Goal: Task Accomplishment & Management: Complete application form

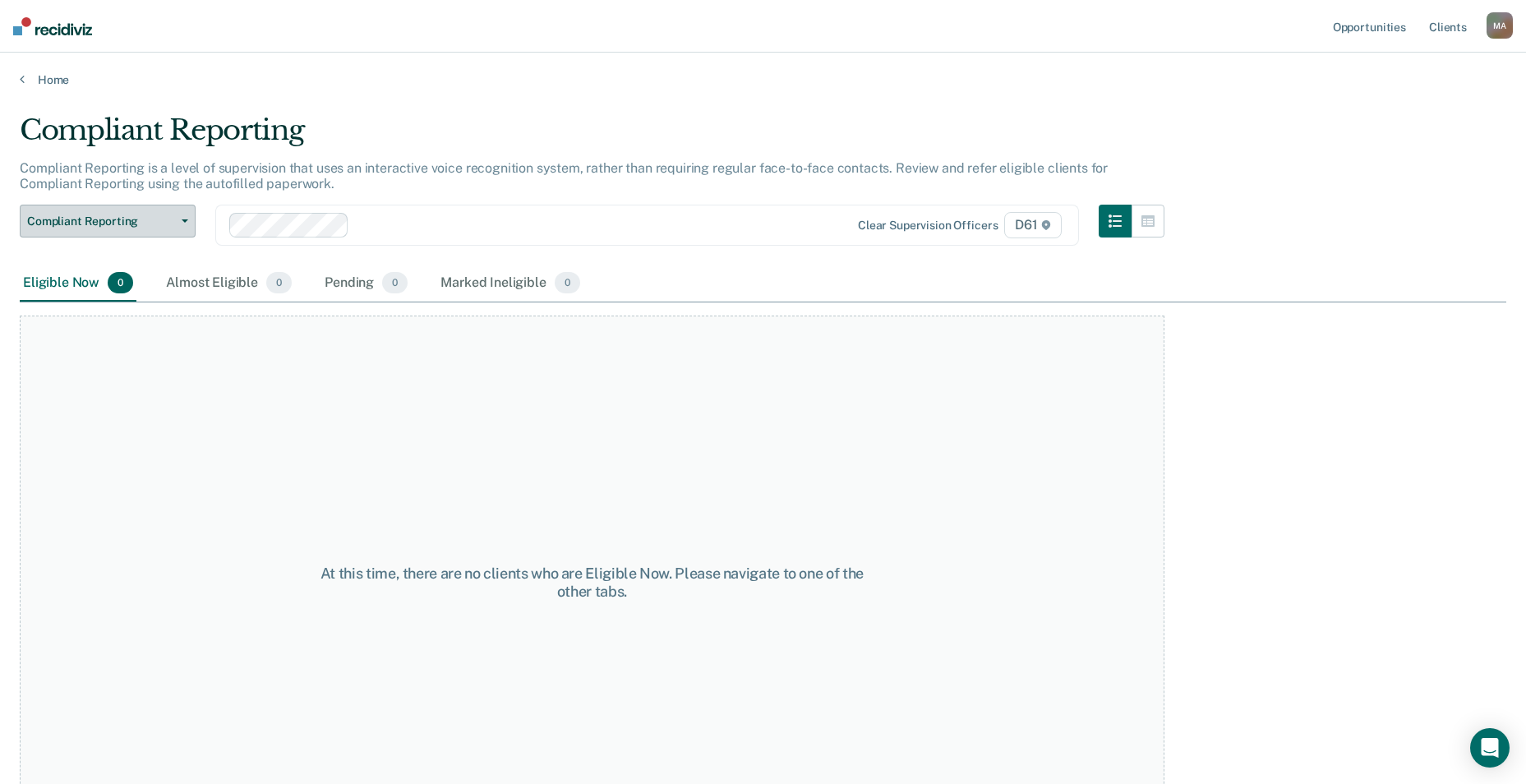
click at [130, 219] on span "Compliant Reporting" at bounding box center [101, 221] width 148 height 14
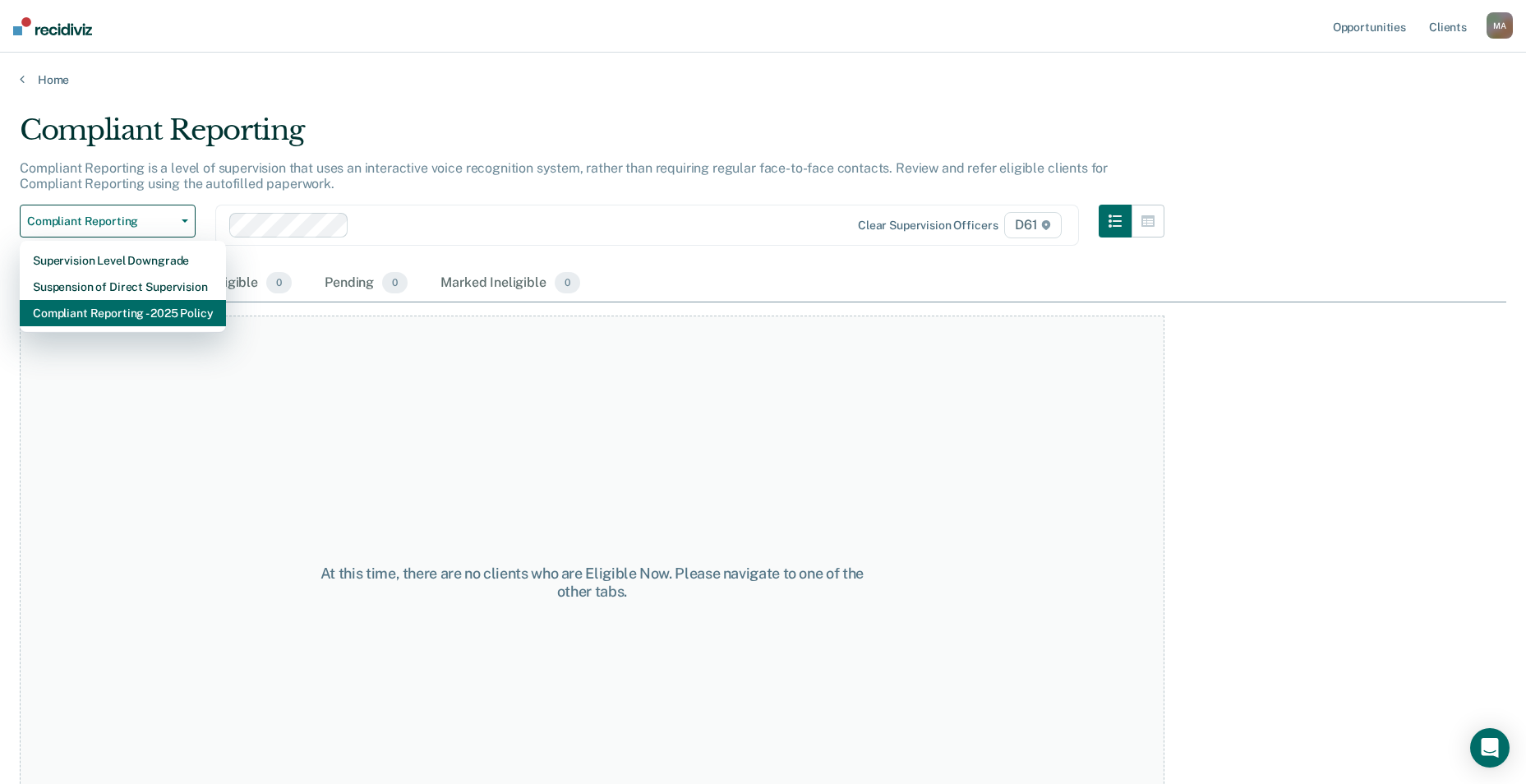
click at [79, 311] on div "Compliant Reporting - 2025 Policy" at bounding box center [123, 313] width 180 height 26
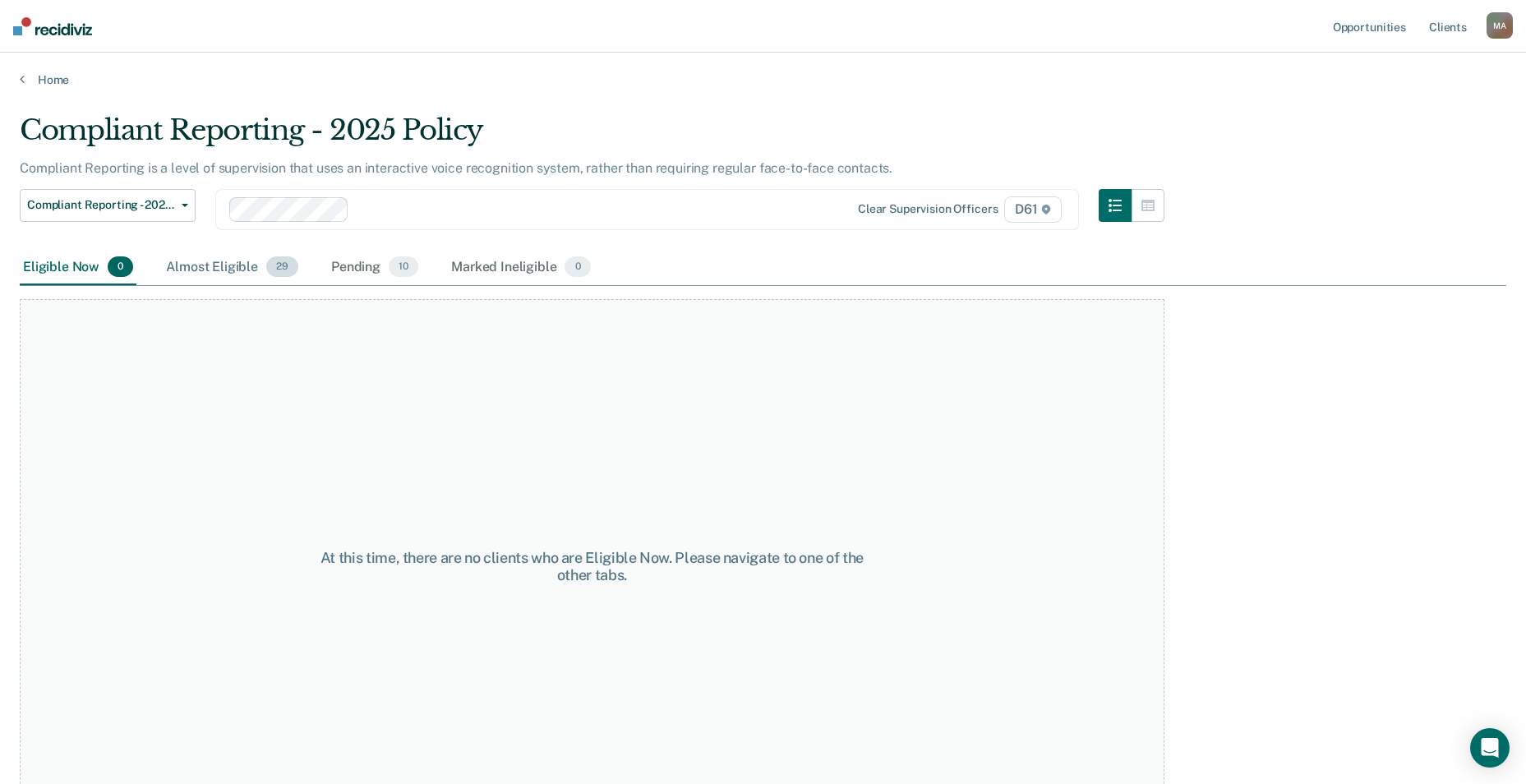
click at [219, 266] on div "Almost Eligible 29" at bounding box center [232, 268] width 139 height 36
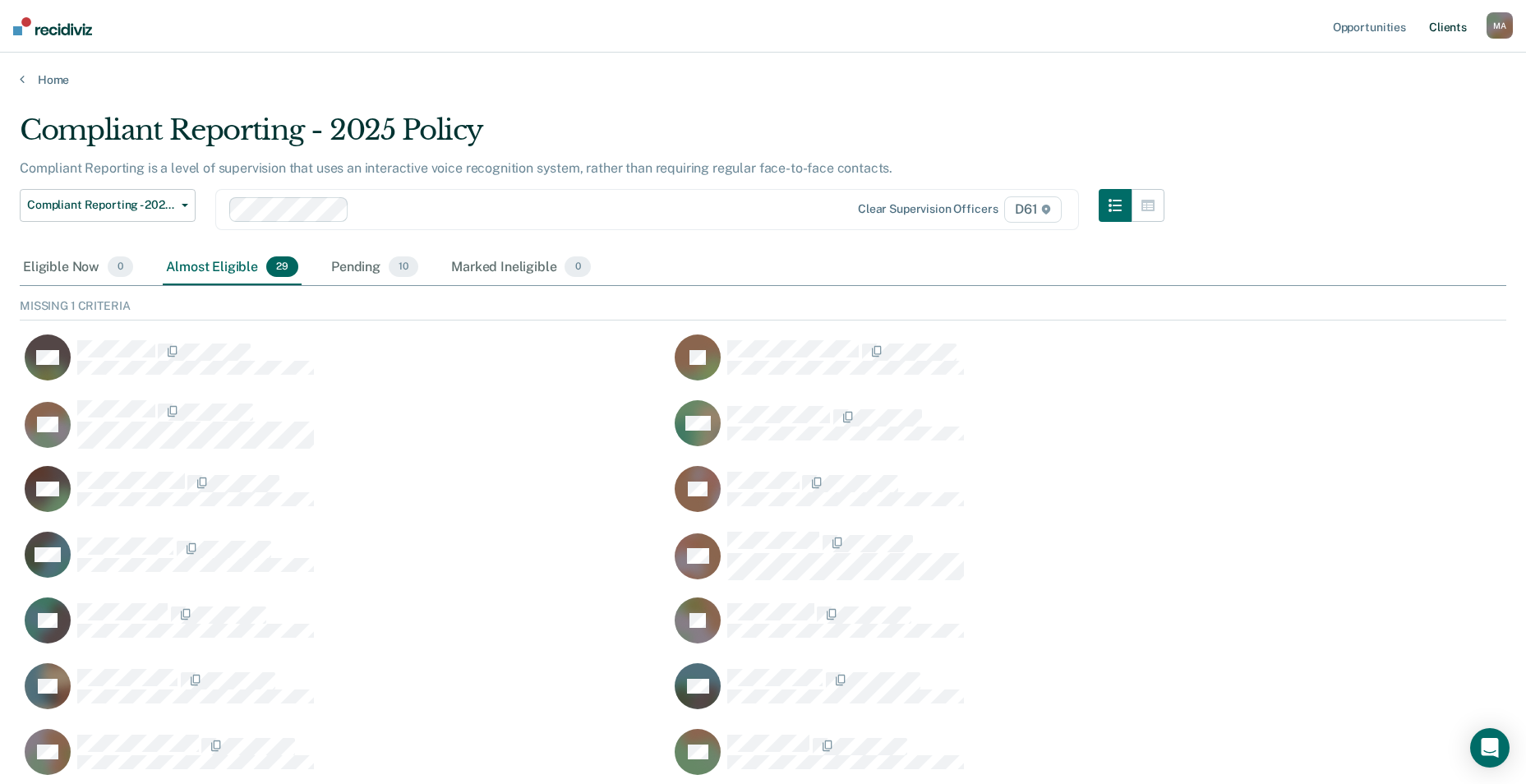
click at [1448, 31] on link "Client s" at bounding box center [1449, 26] width 45 height 53
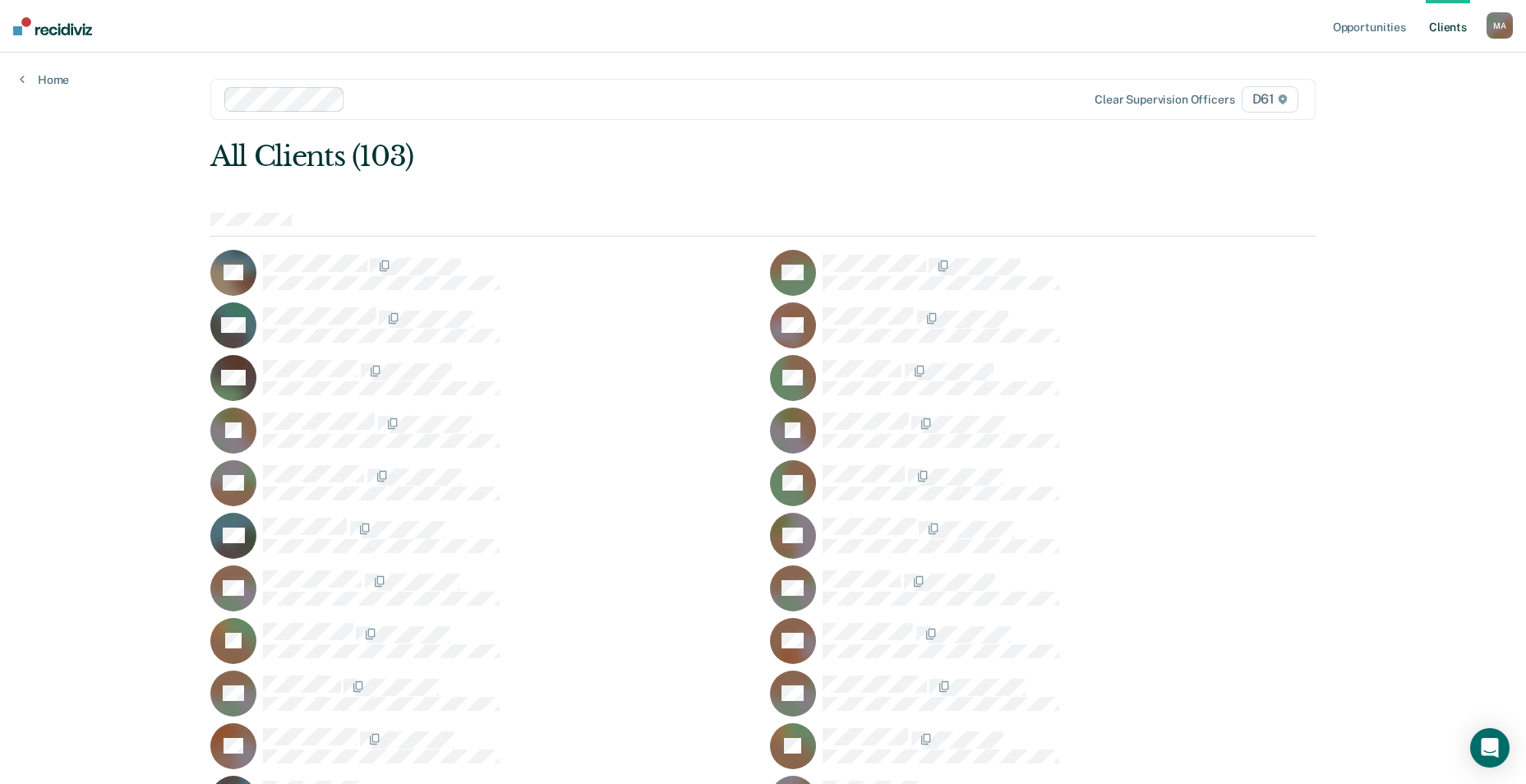
click at [514, 93] on div at bounding box center [664, 99] width 626 height 19
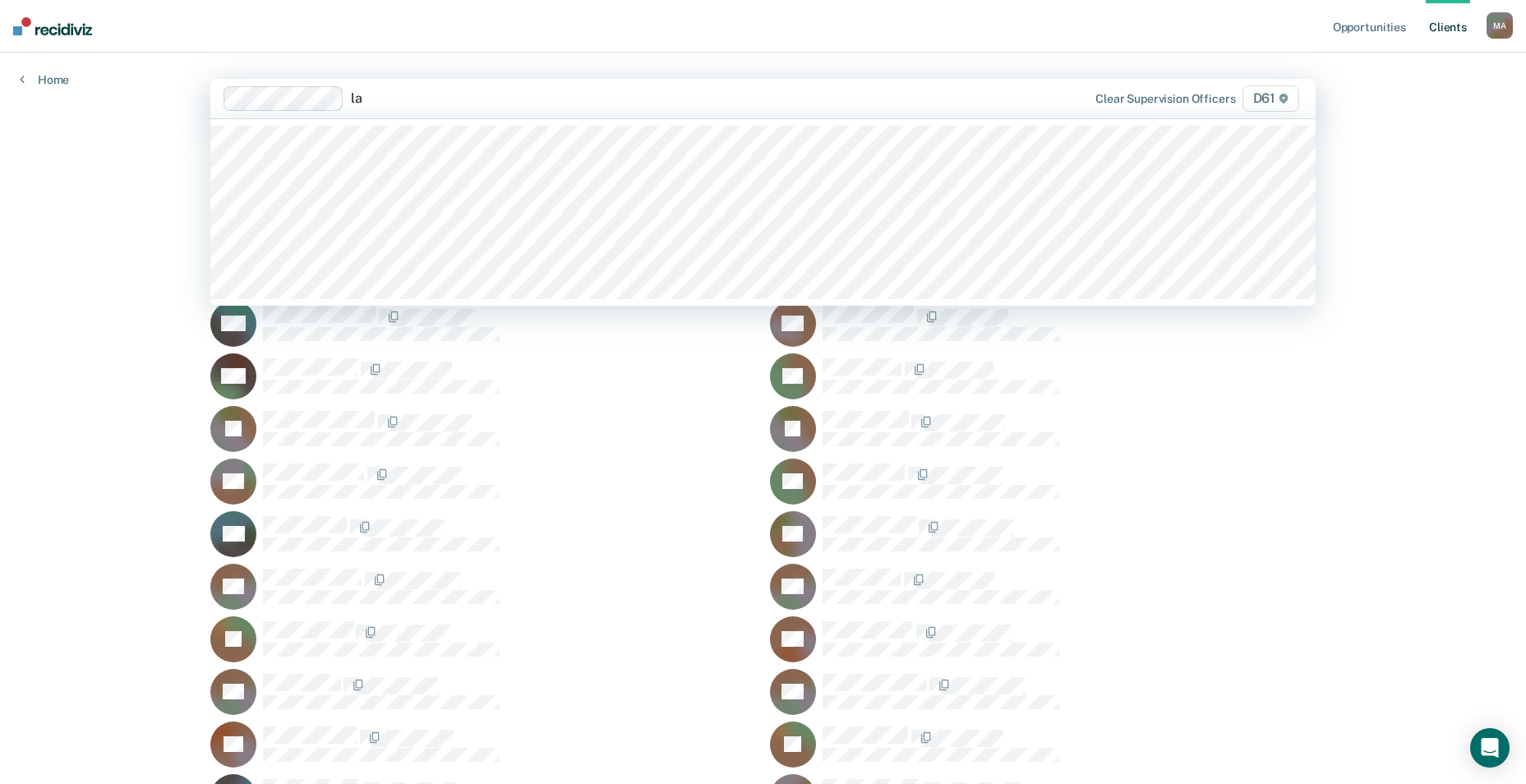
type input "l"
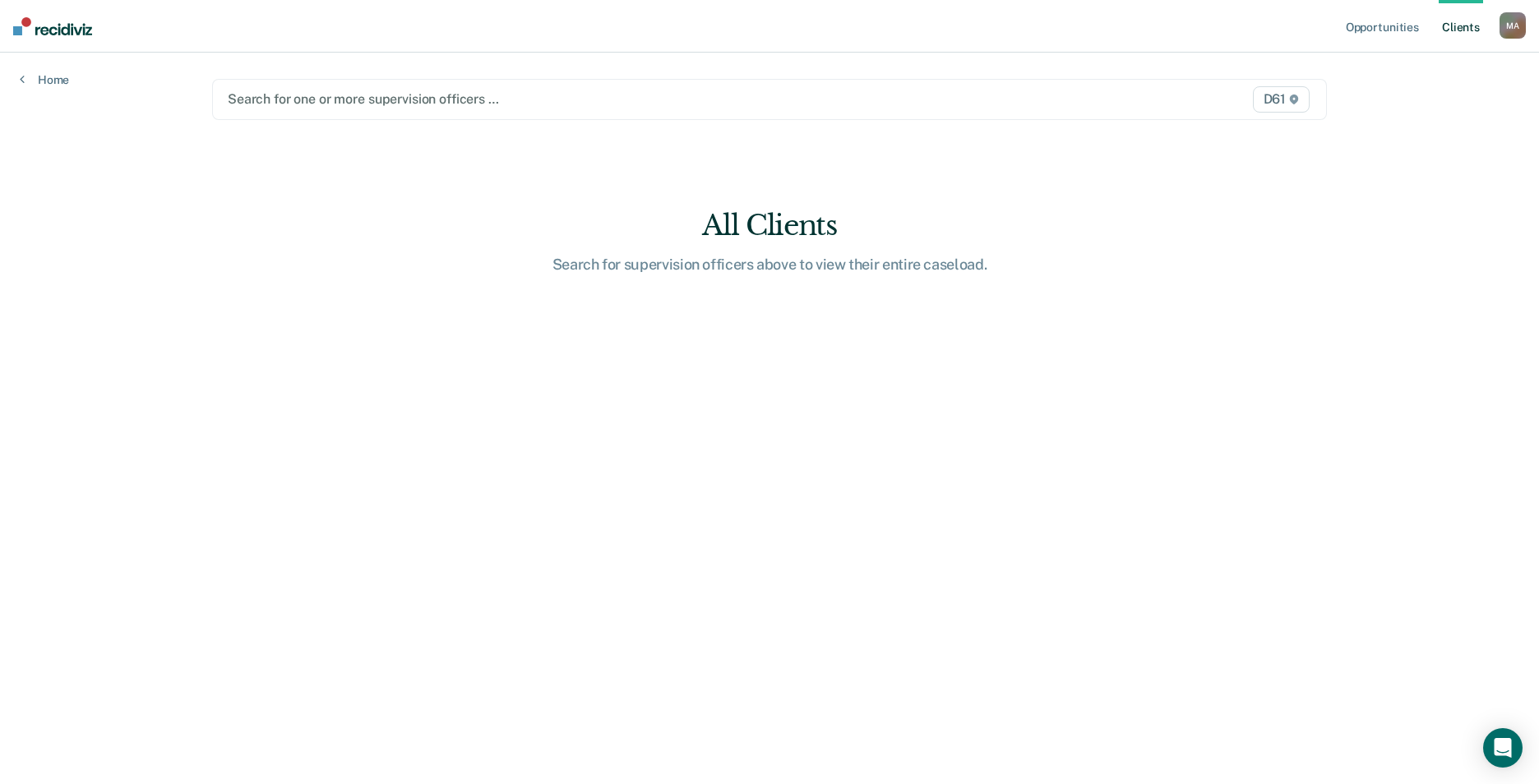
click at [1459, 23] on link "Client s" at bounding box center [1461, 26] width 45 height 53
click at [1457, 22] on link "Client s" at bounding box center [1461, 26] width 45 height 53
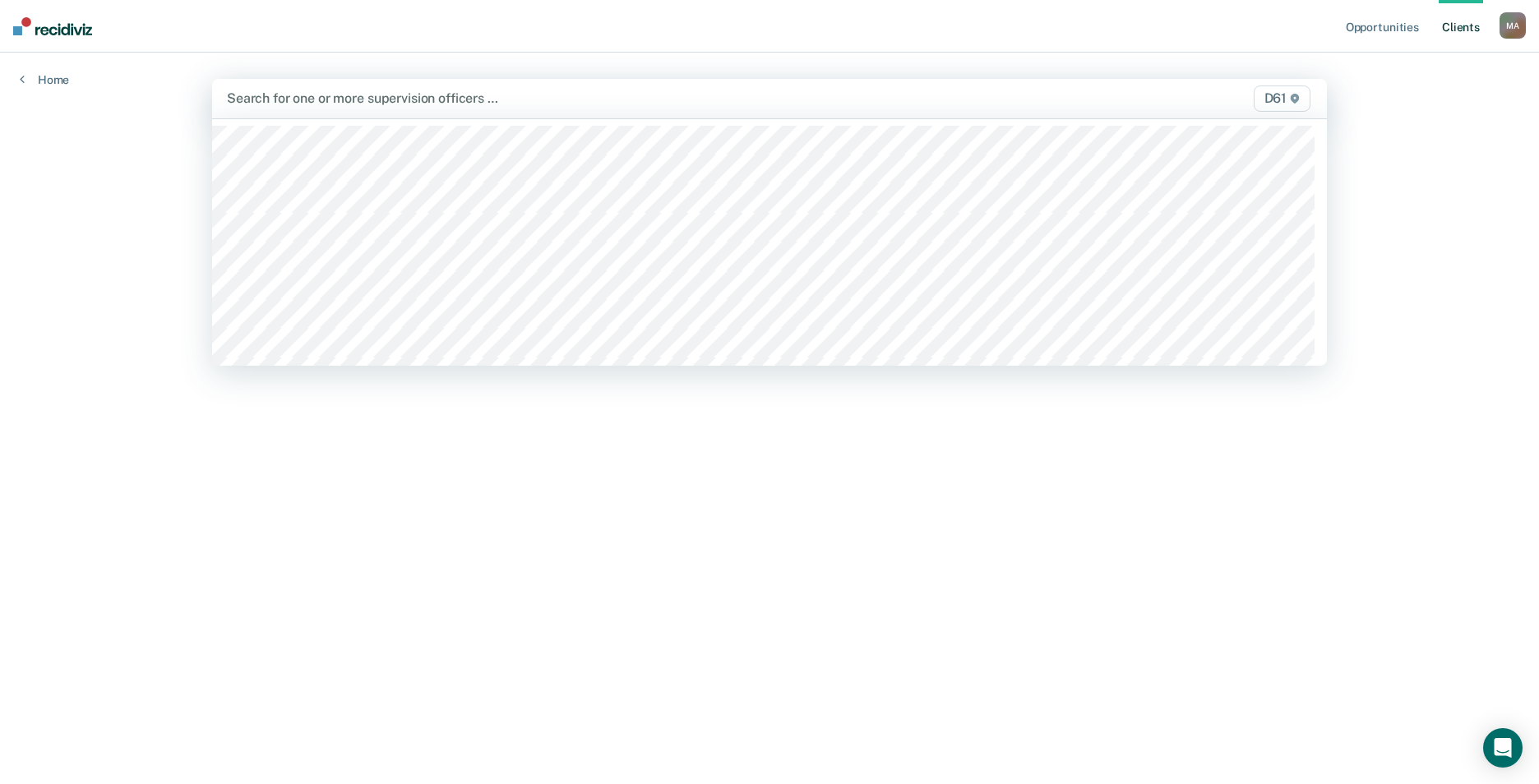
click at [454, 93] on div at bounding box center [606, 98] width 759 height 19
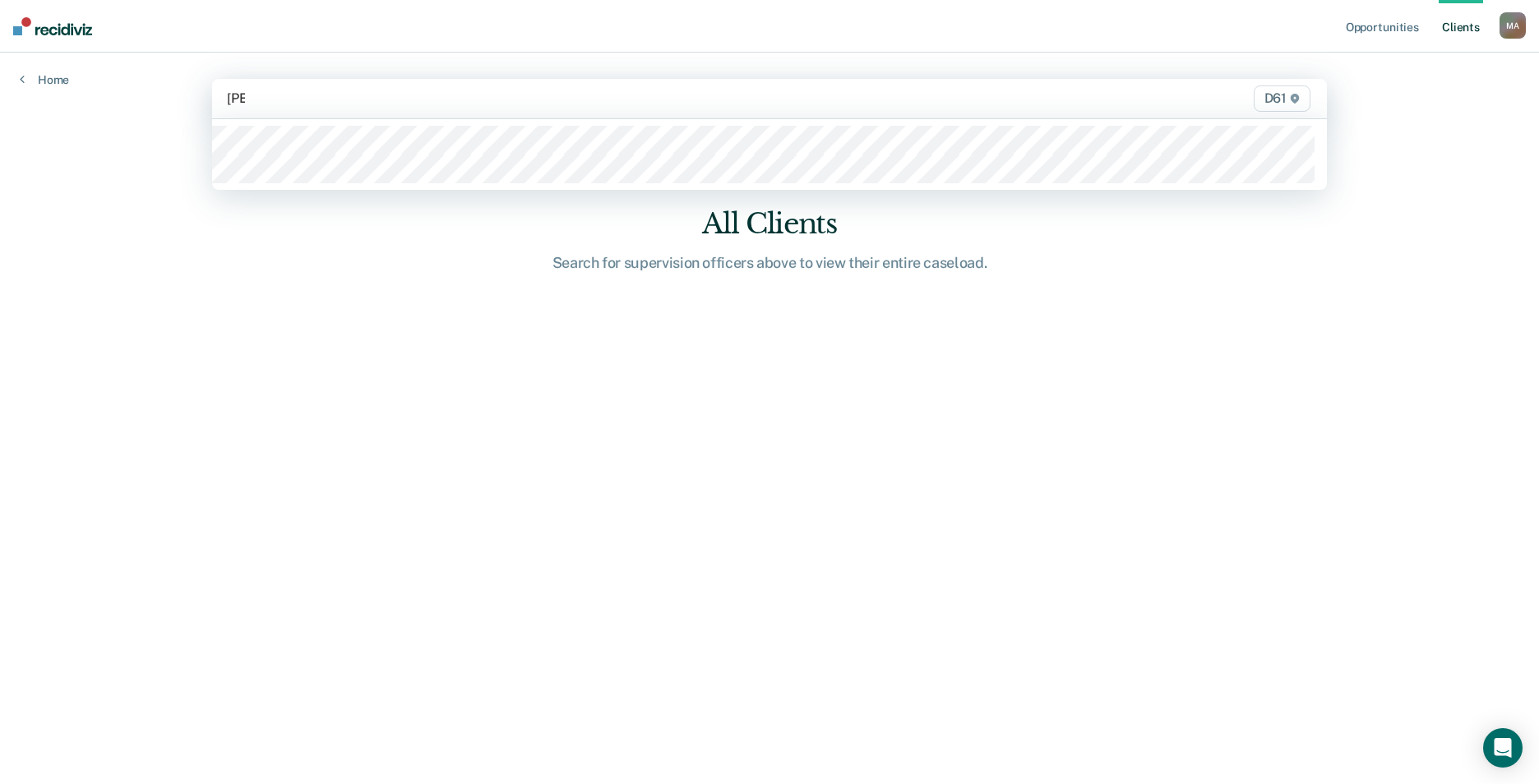
type input "noel"
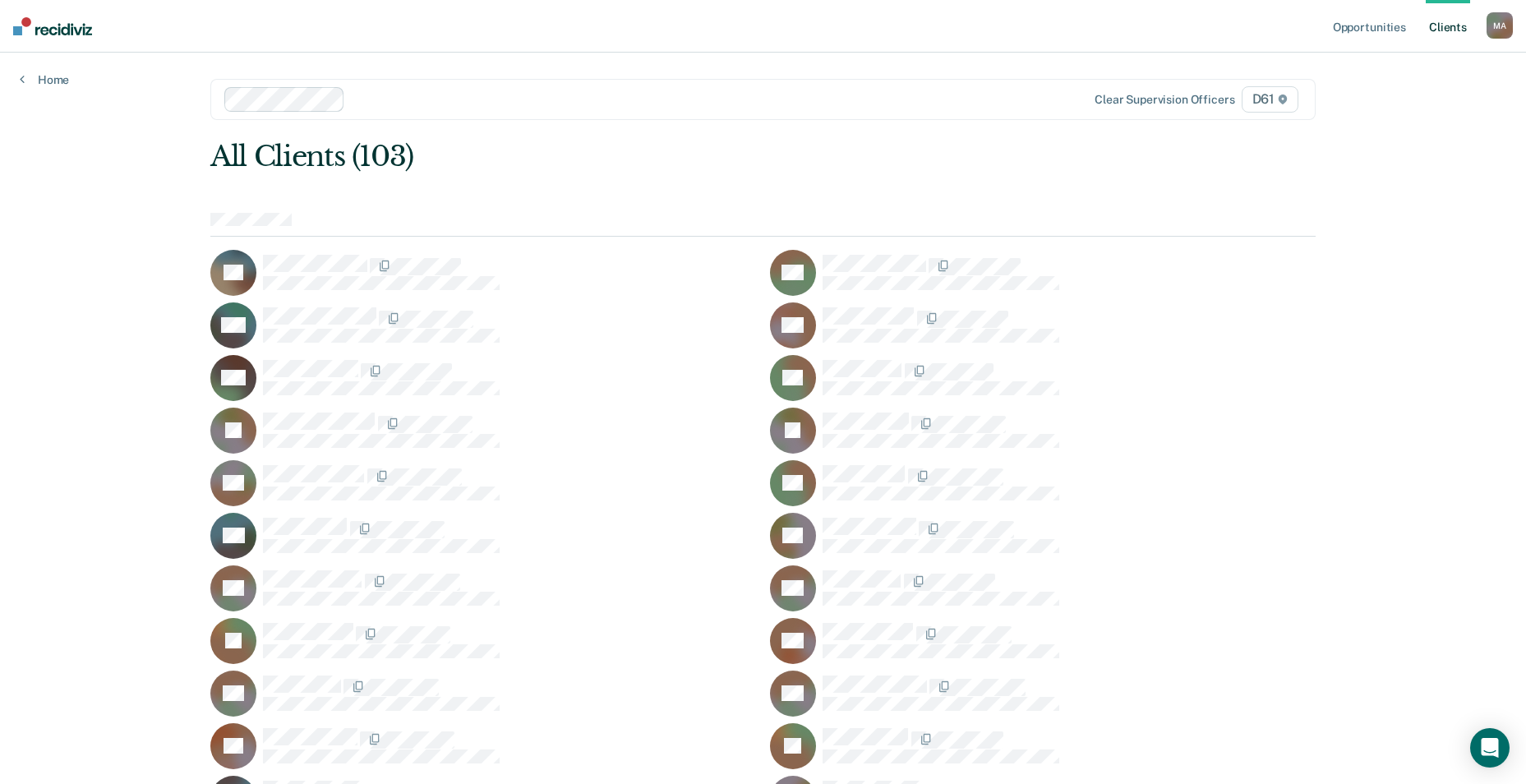
click at [1299, 385] on div at bounding box center [1069, 378] width 493 height 35
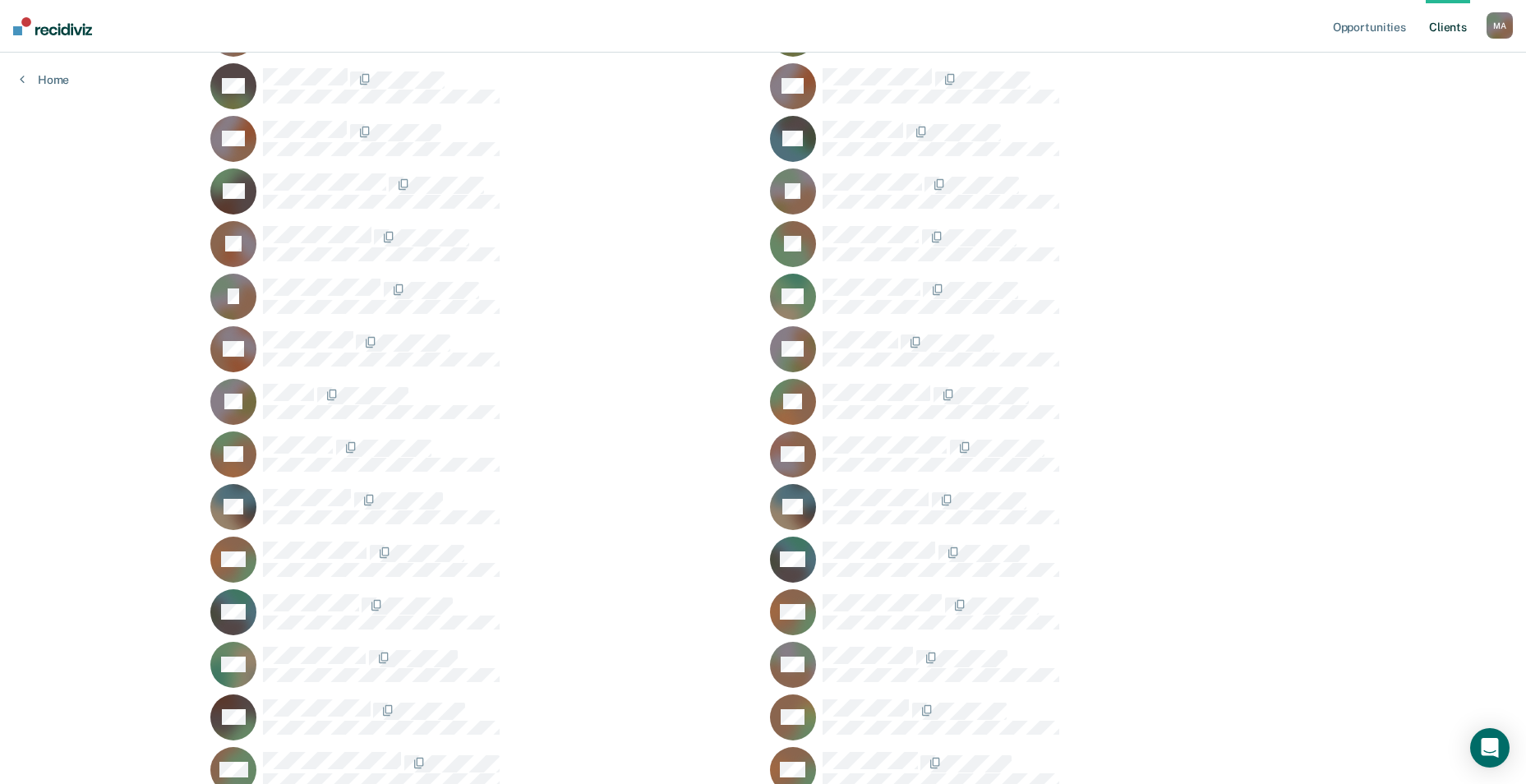
click at [239, 400] on icon at bounding box center [245, 391] width 64 height 68
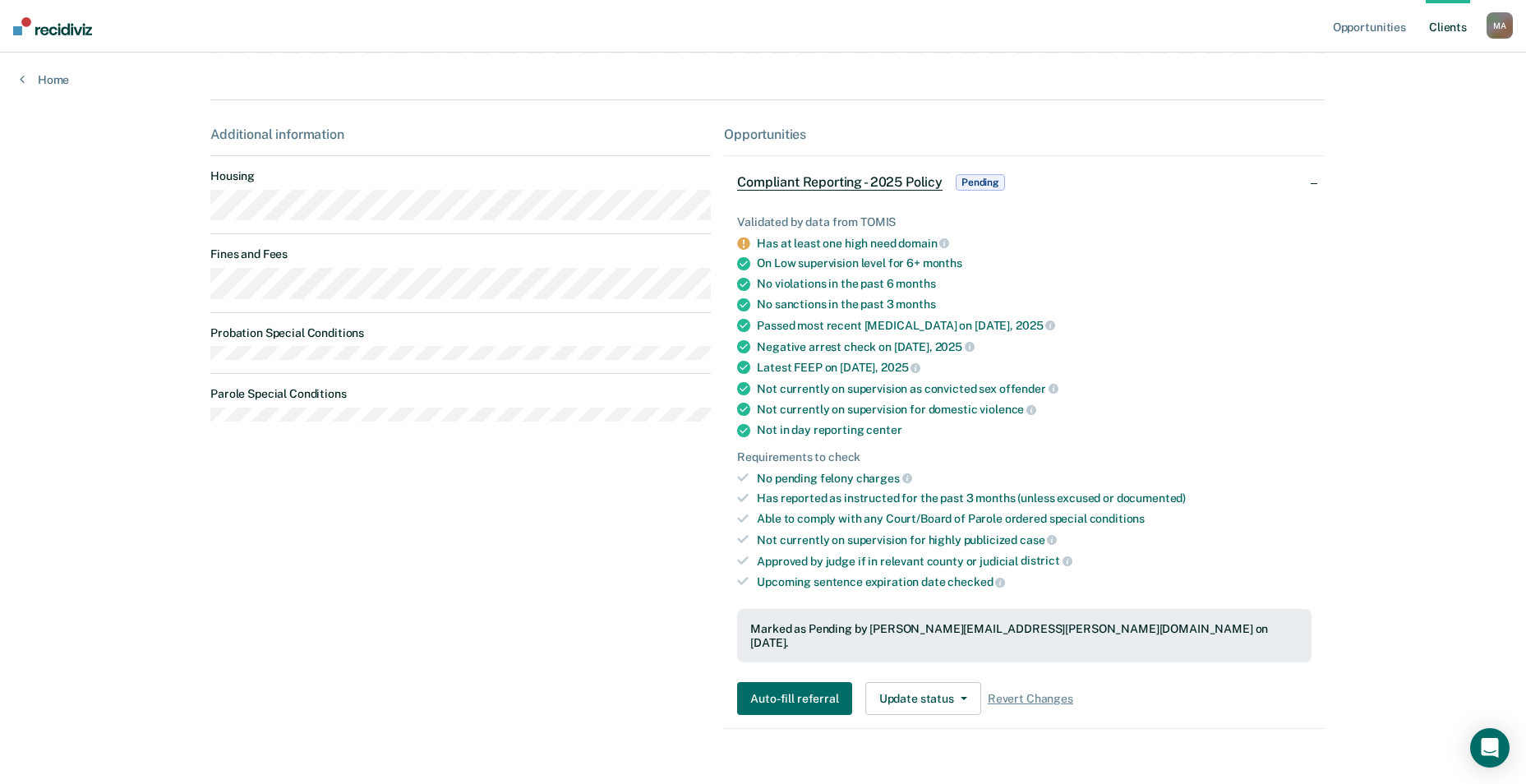
scroll to position [336, 0]
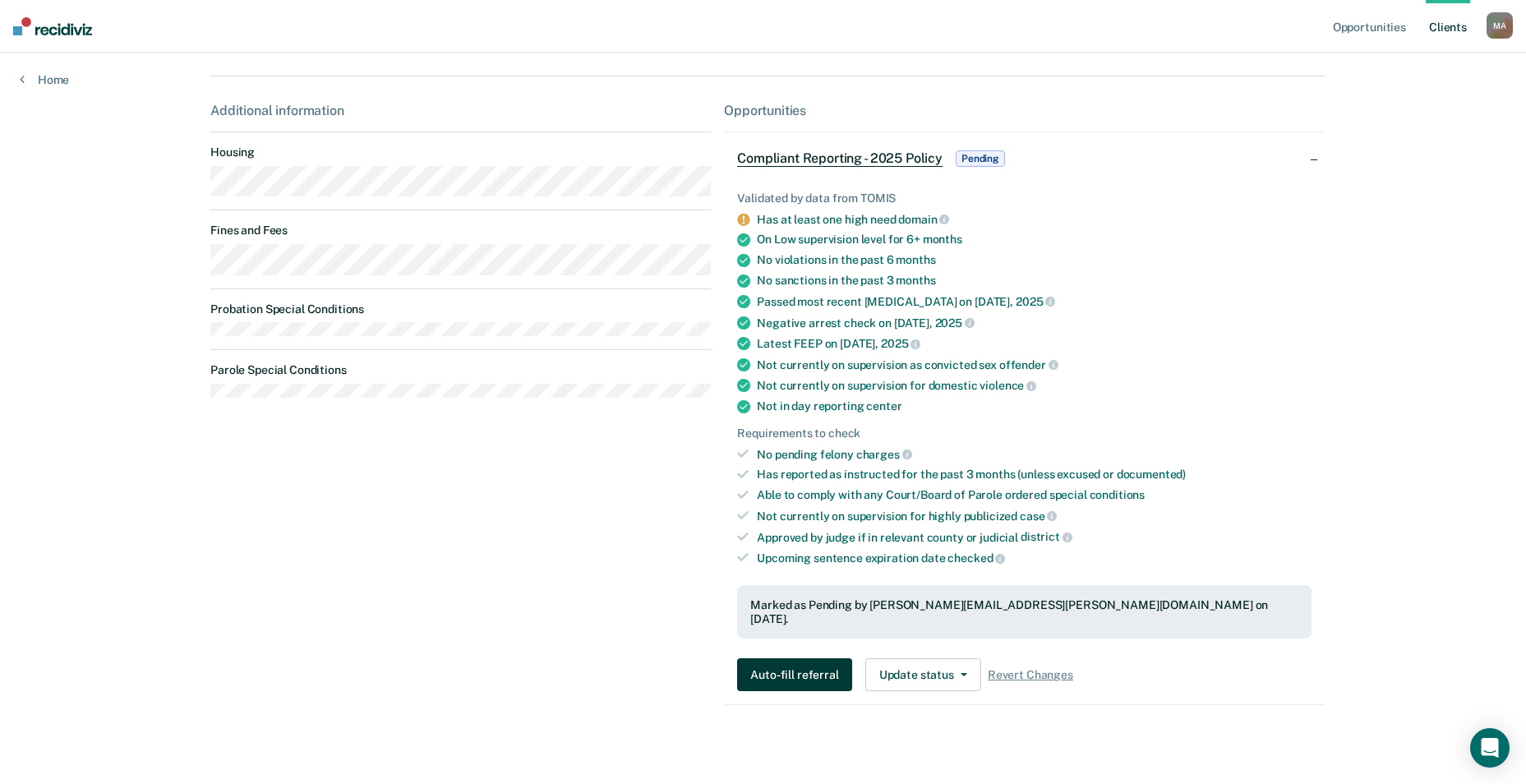
click at [807, 675] on button "Auto-fill referral" at bounding box center [794, 675] width 115 height 33
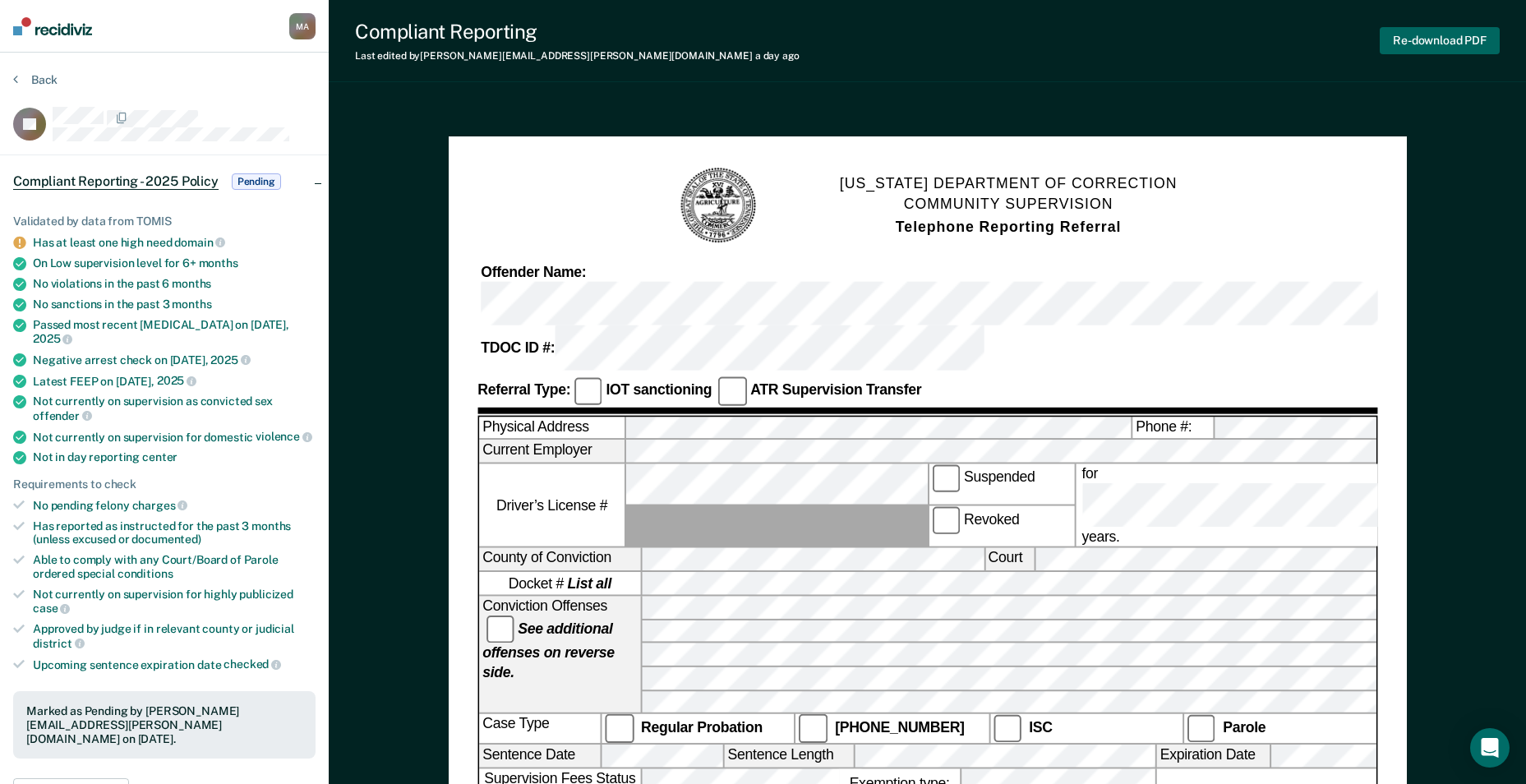
click at [1444, 38] on button "Re-download PDF" at bounding box center [1440, 40] width 120 height 27
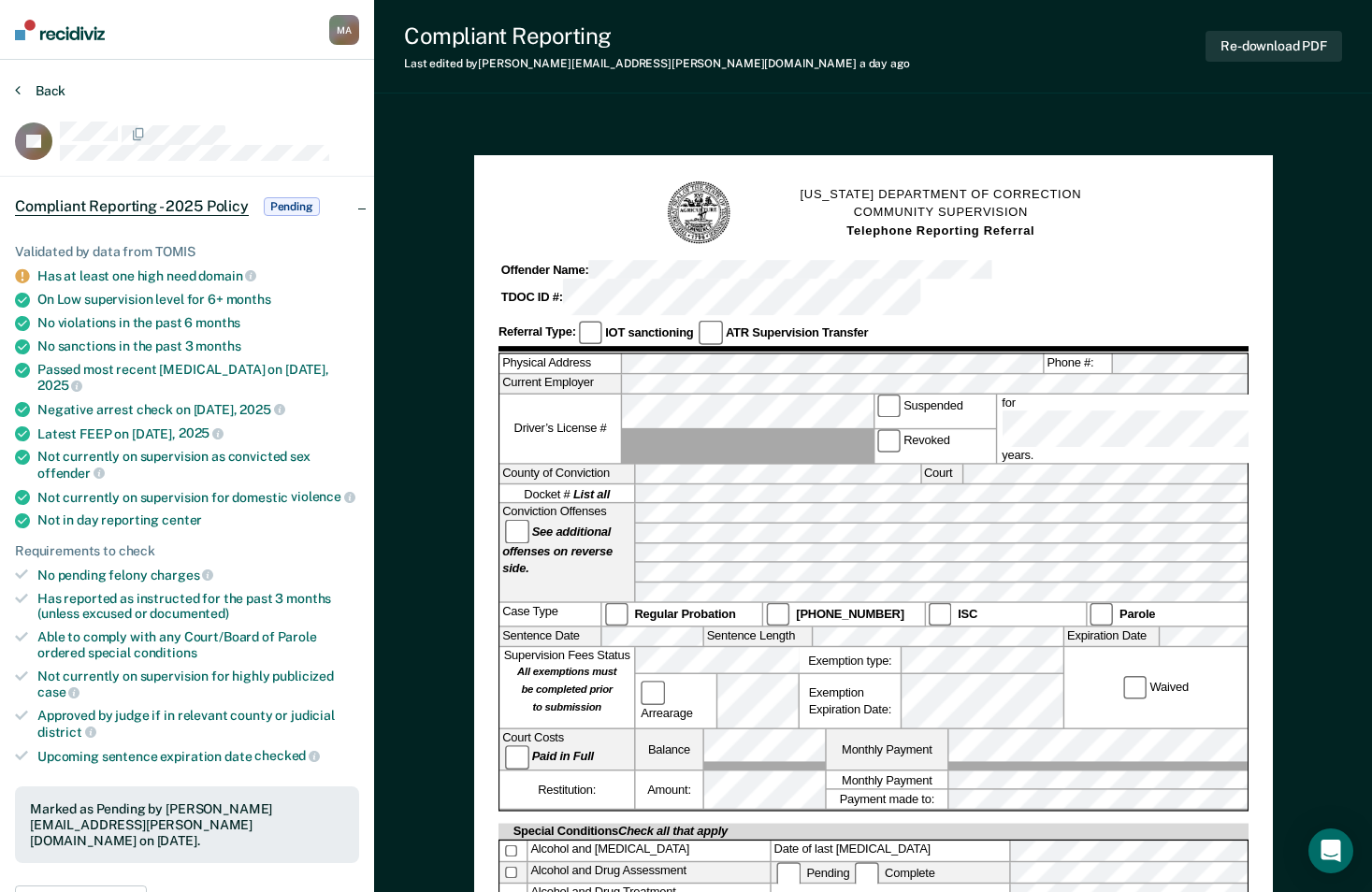
click at [51, 86] on button "Back" at bounding box center [40, 91] width 51 height 17
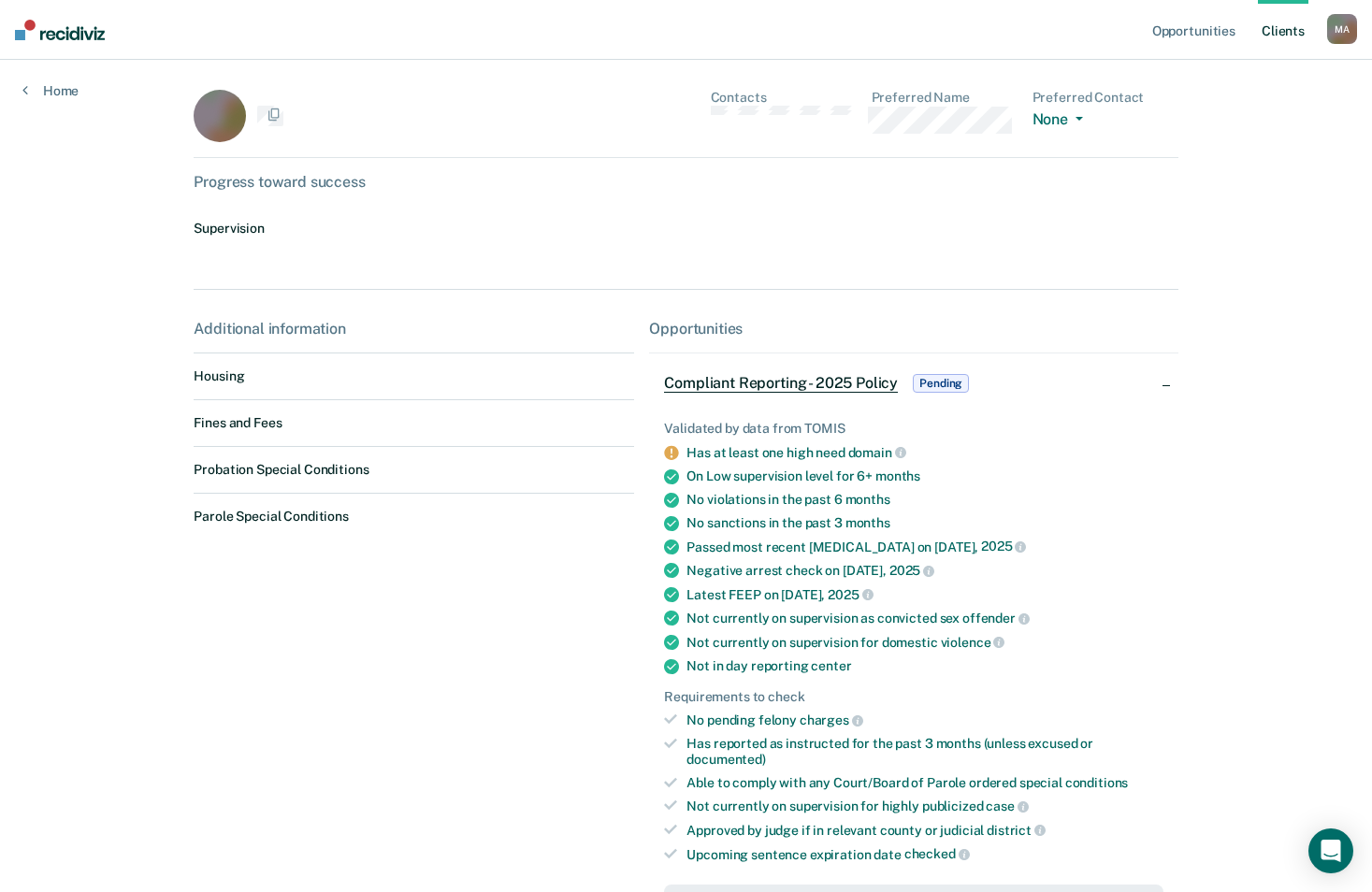
scroll to position [383, 0]
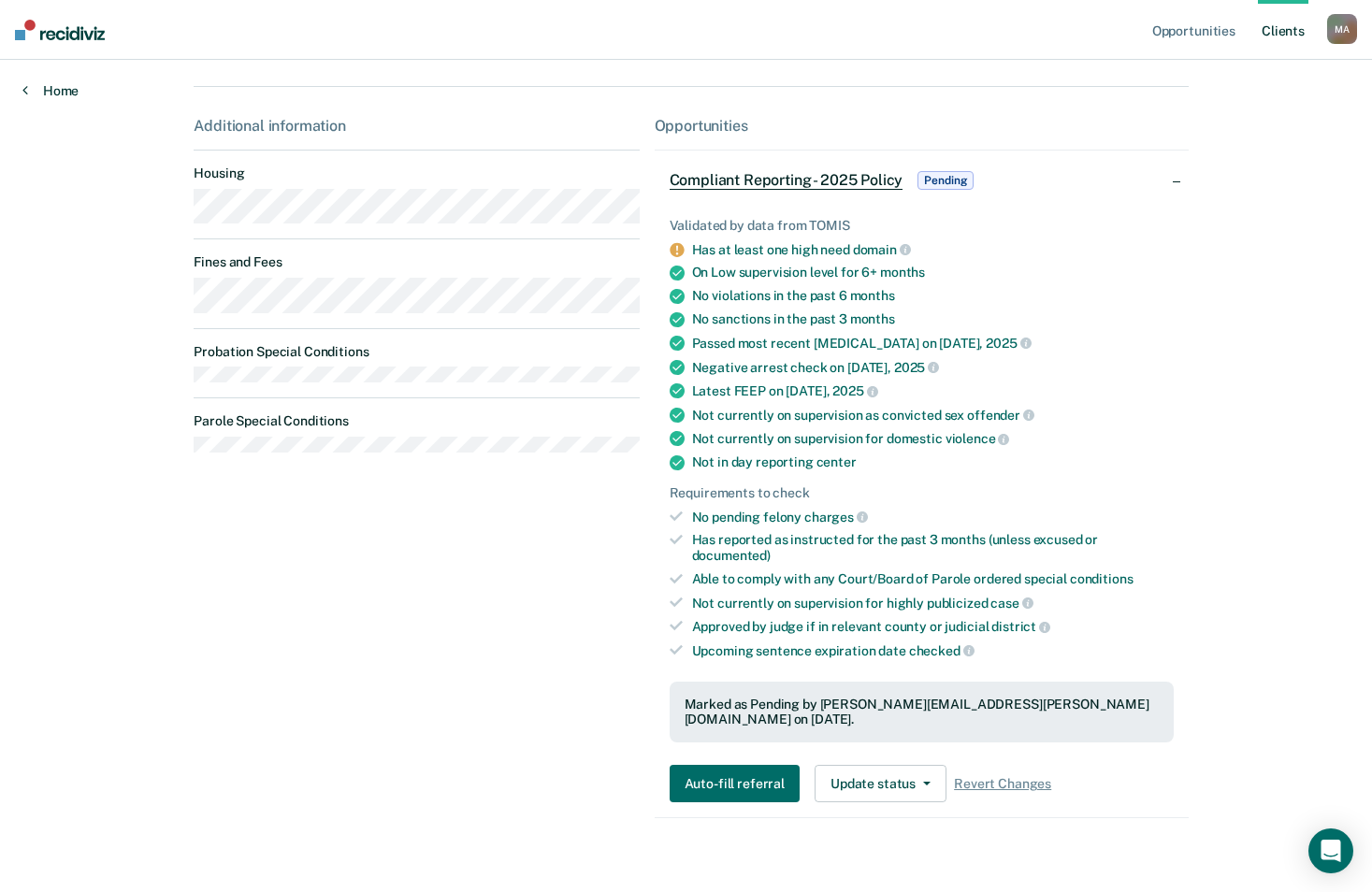
click at [47, 96] on link "Home" at bounding box center [51, 91] width 56 height 17
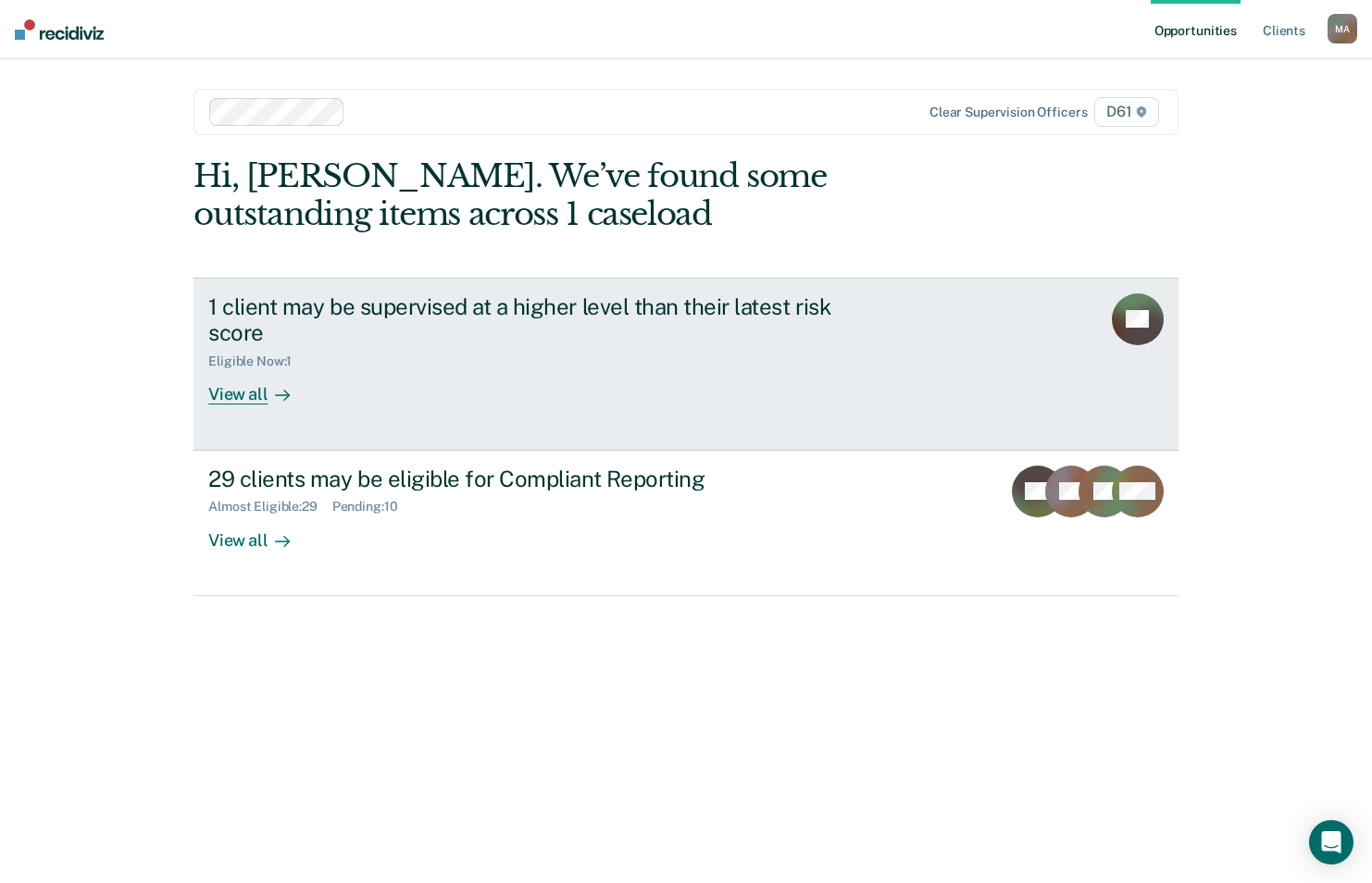
click at [600, 360] on div "Eligible Now : 1" at bounding box center [533, 357] width 650 height 23
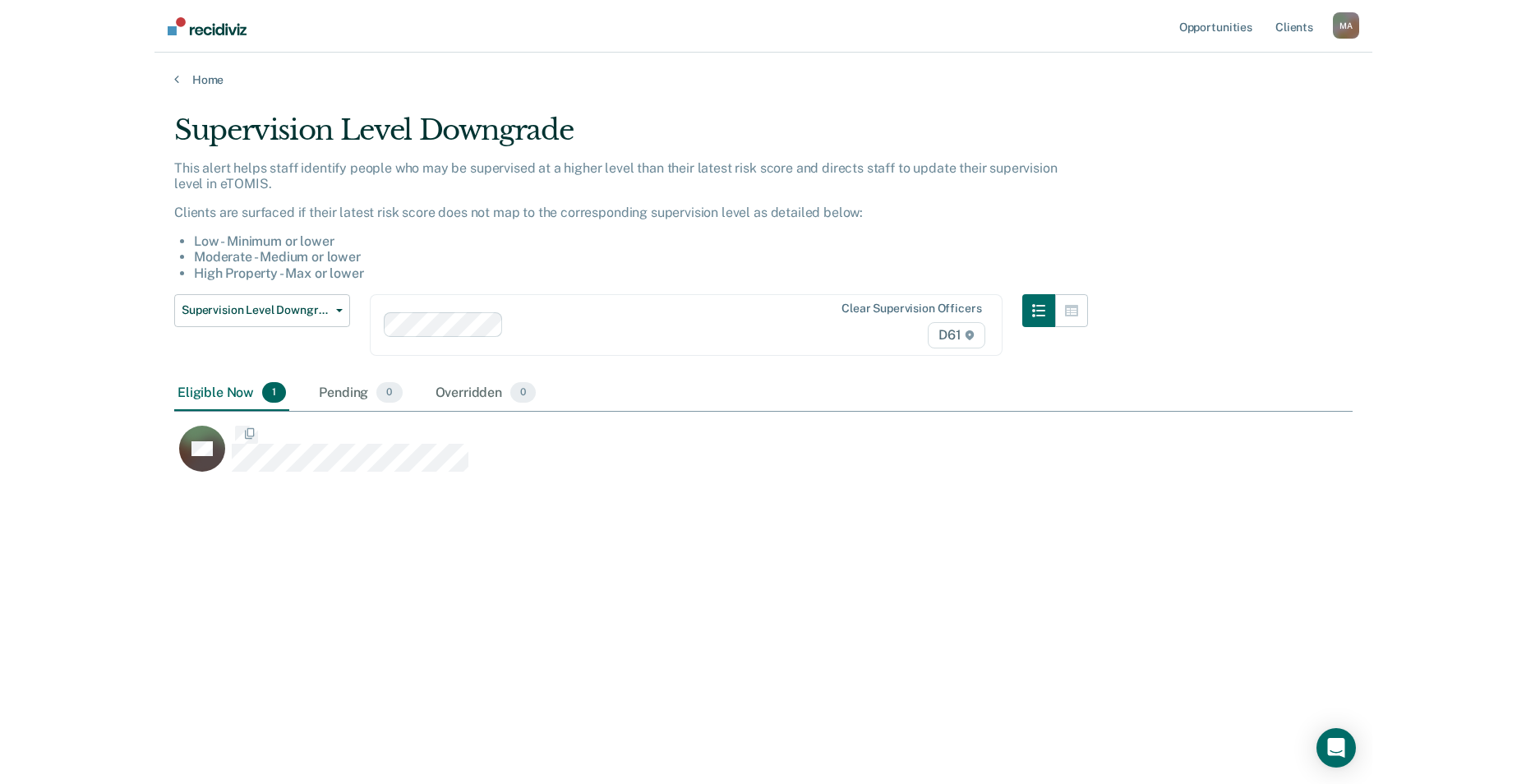
scroll to position [535, 1167]
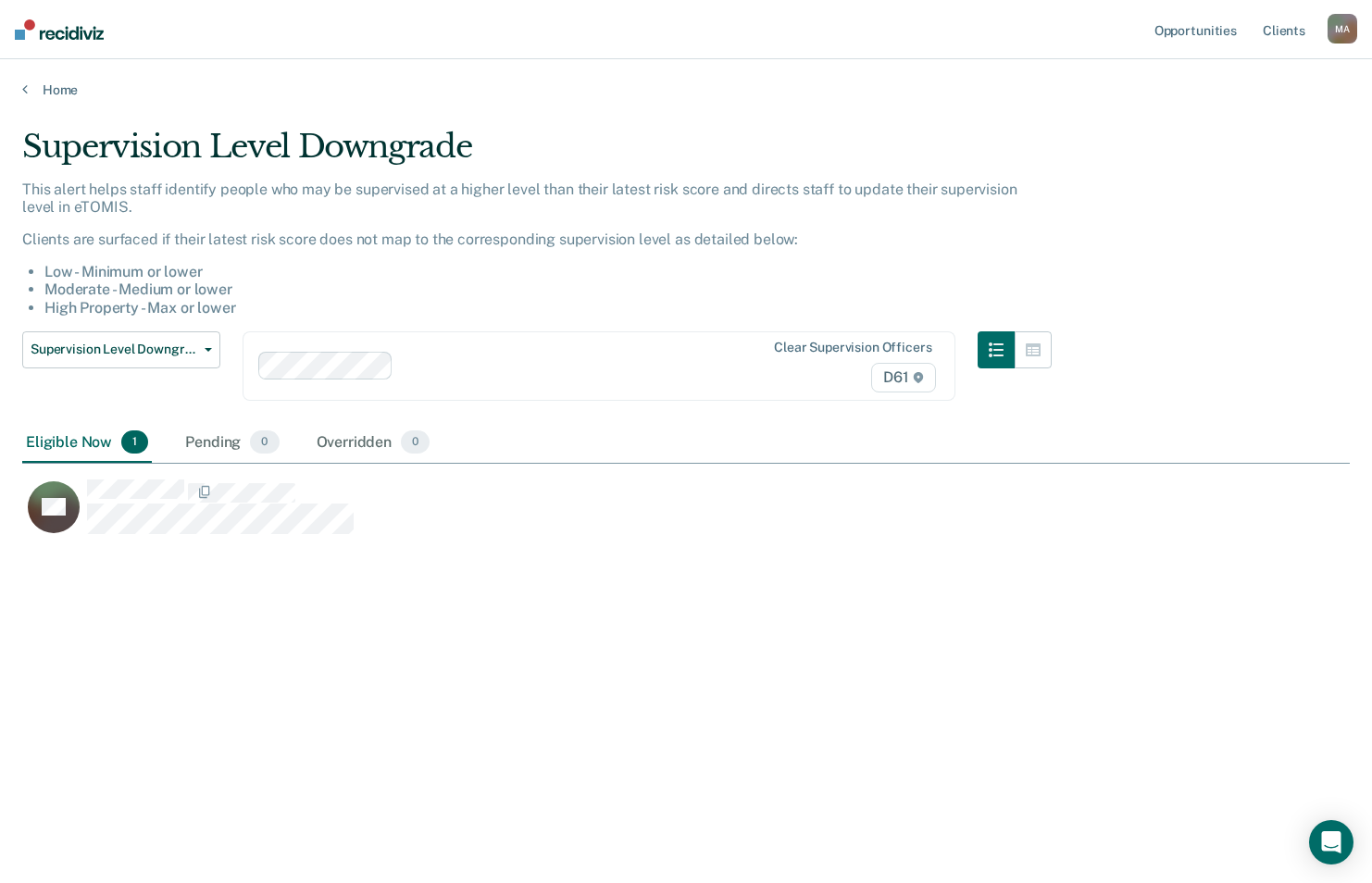
click at [34, 77] on div "Home" at bounding box center [686, 79] width 1372 height 39
click at [38, 91] on link "Home" at bounding box center [686, 90] width 1327 height 17
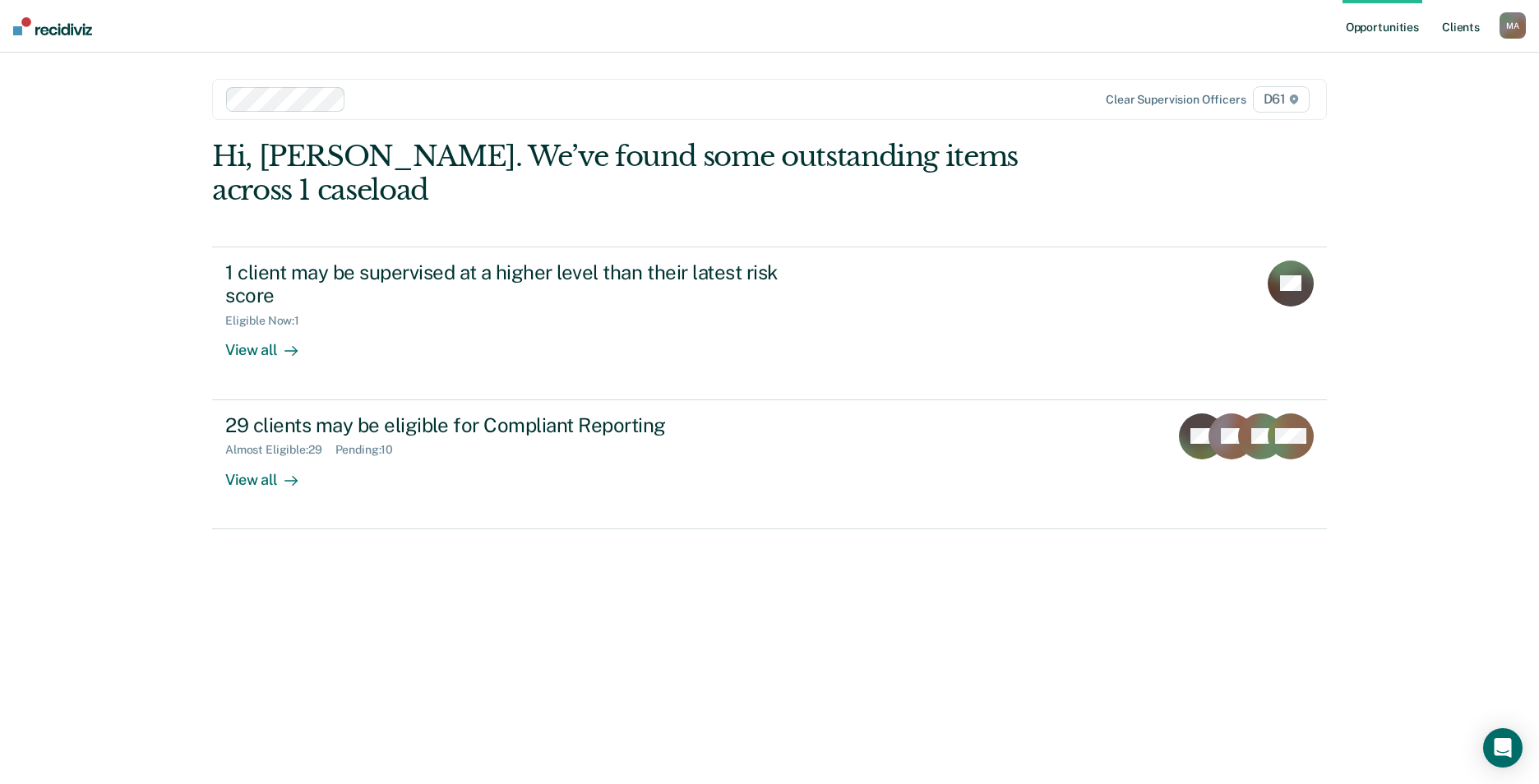
click at [1457, 30] on link "Client s" at bounding box center [1461, 26] width 45 height 53
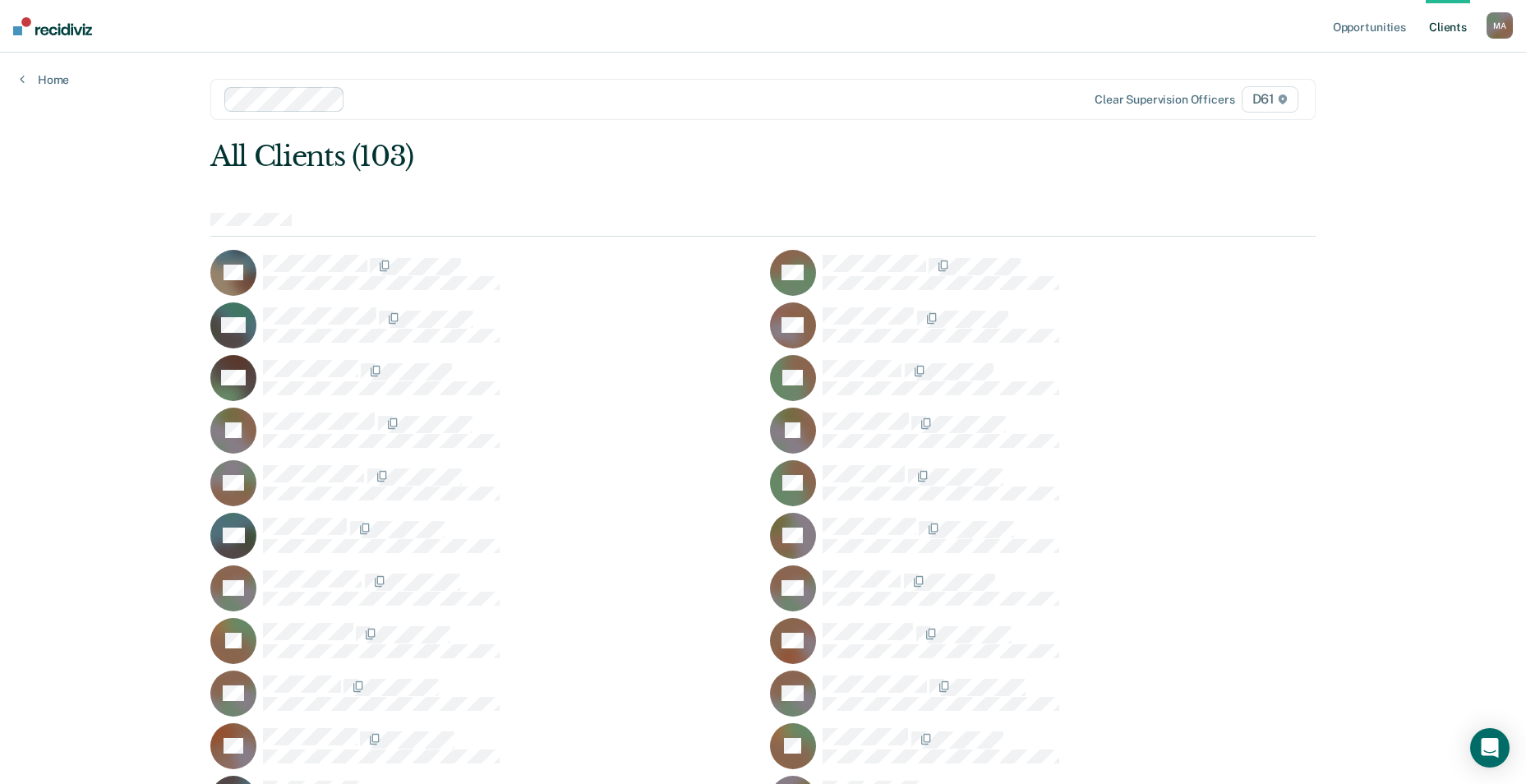
click at [407, 101] on div at bounding box center [664, 99] width 626 height 19
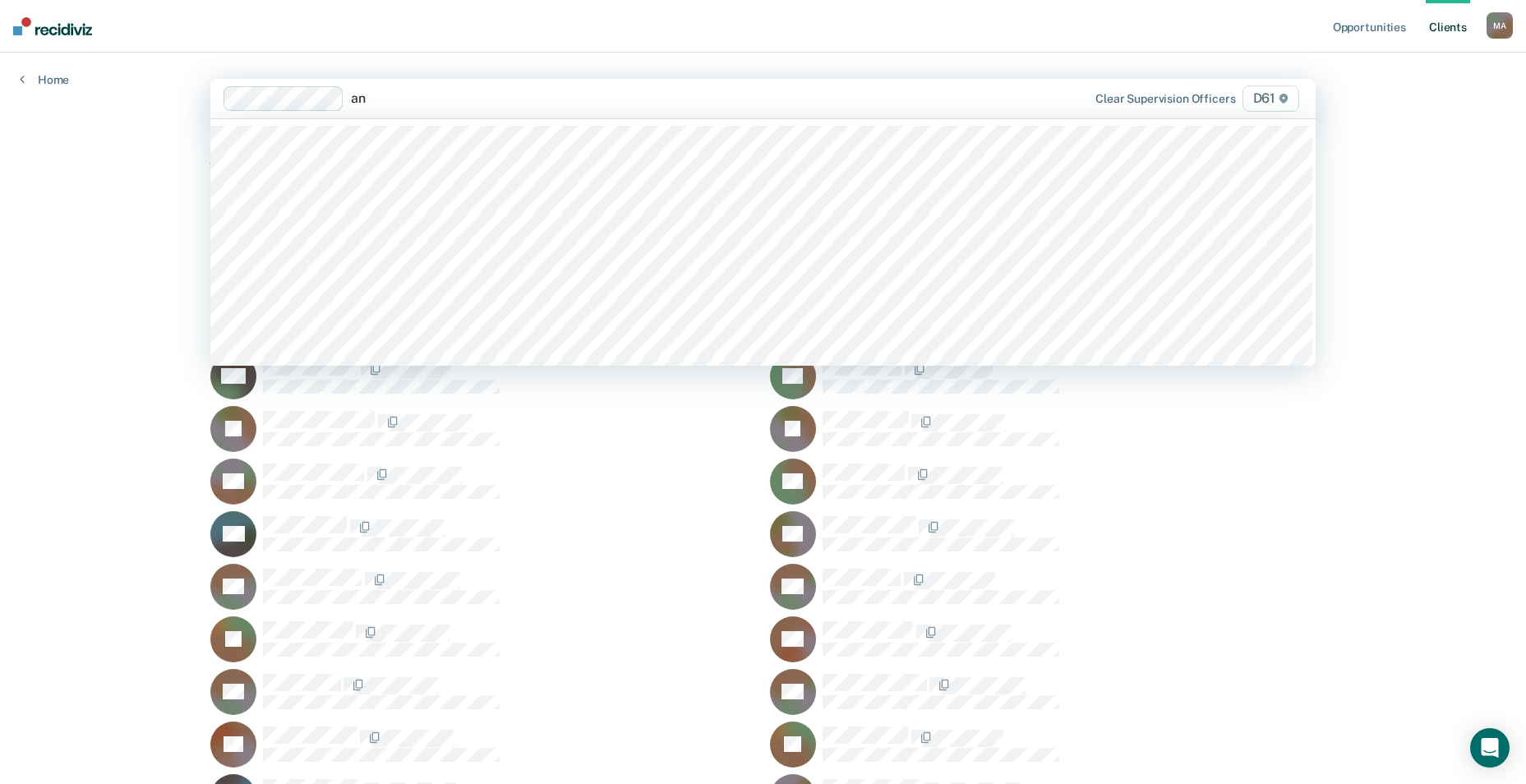
type input "ann"
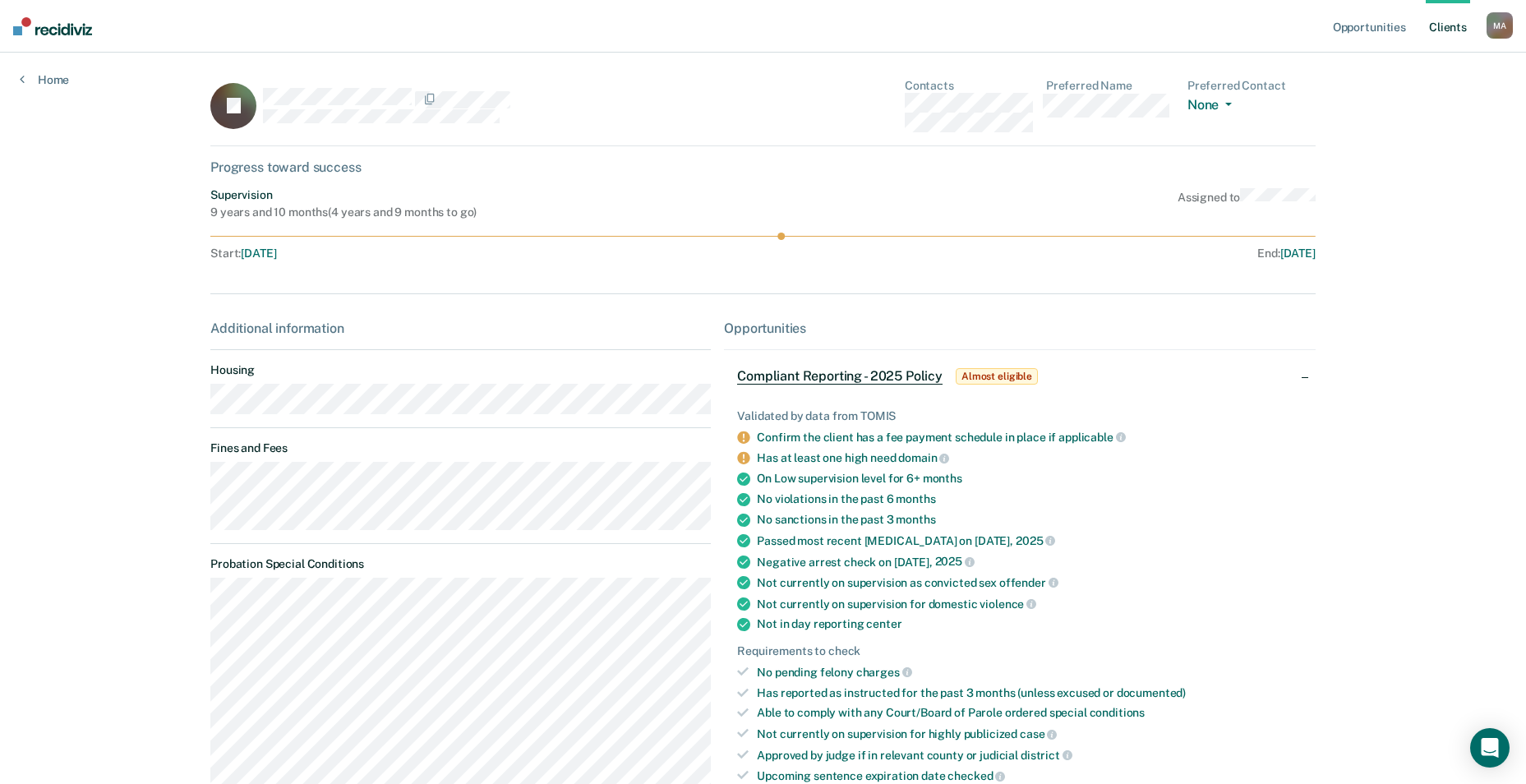
scroll to position [200, 0]
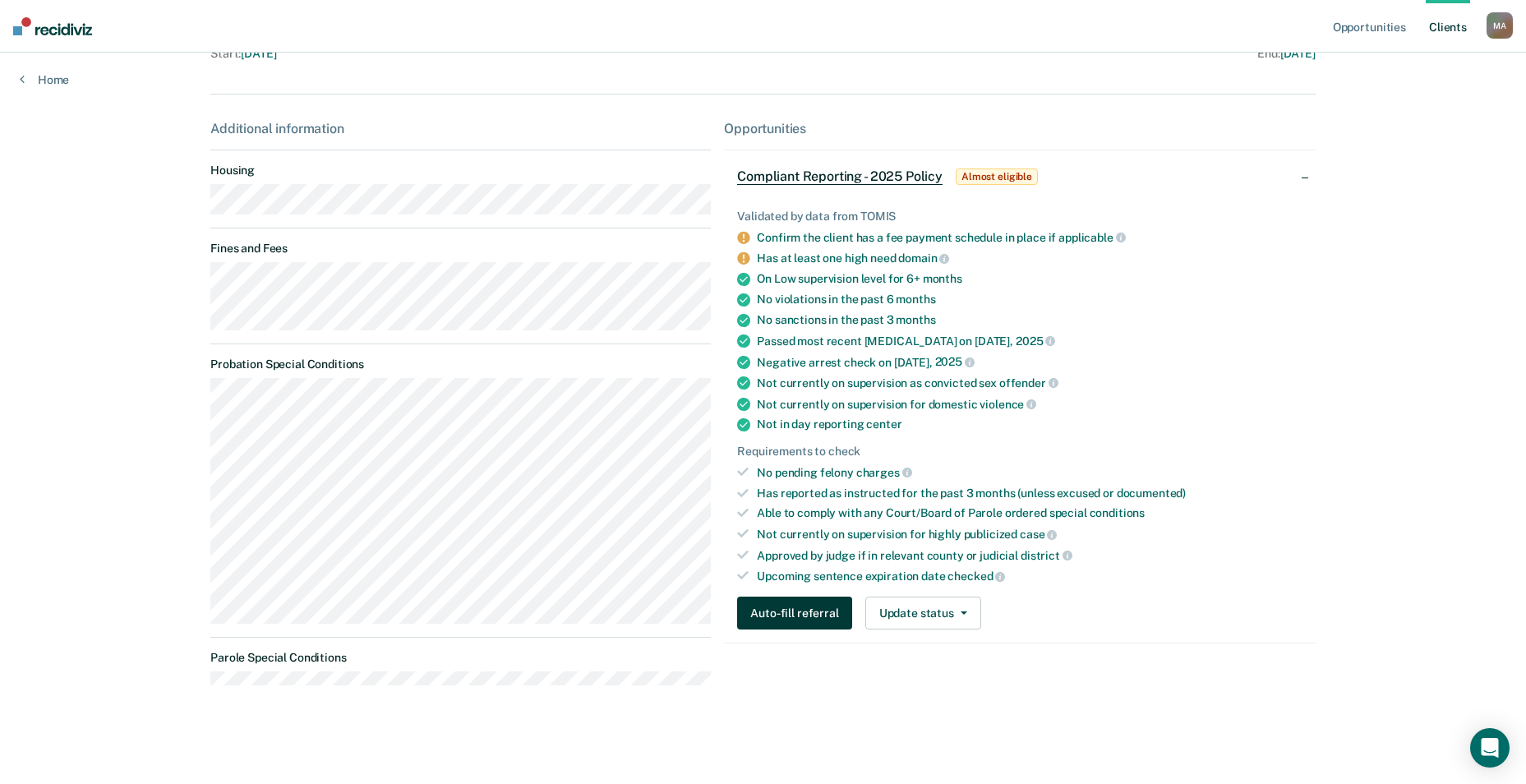
click at [796, 611] on button "Auto-fill referral" at bounding box center [794, 613] width 115 height 33
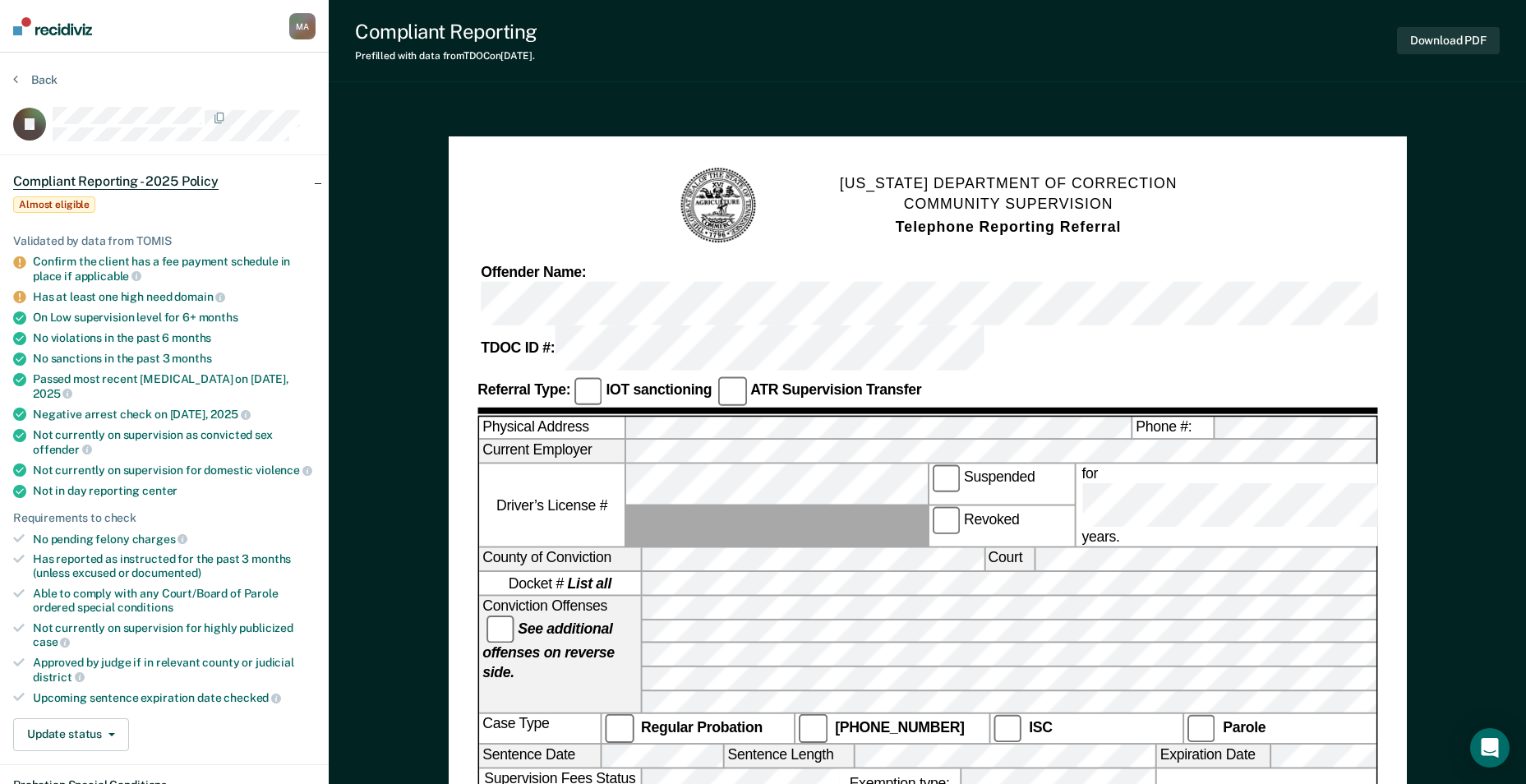
scroll to position [200, 0]
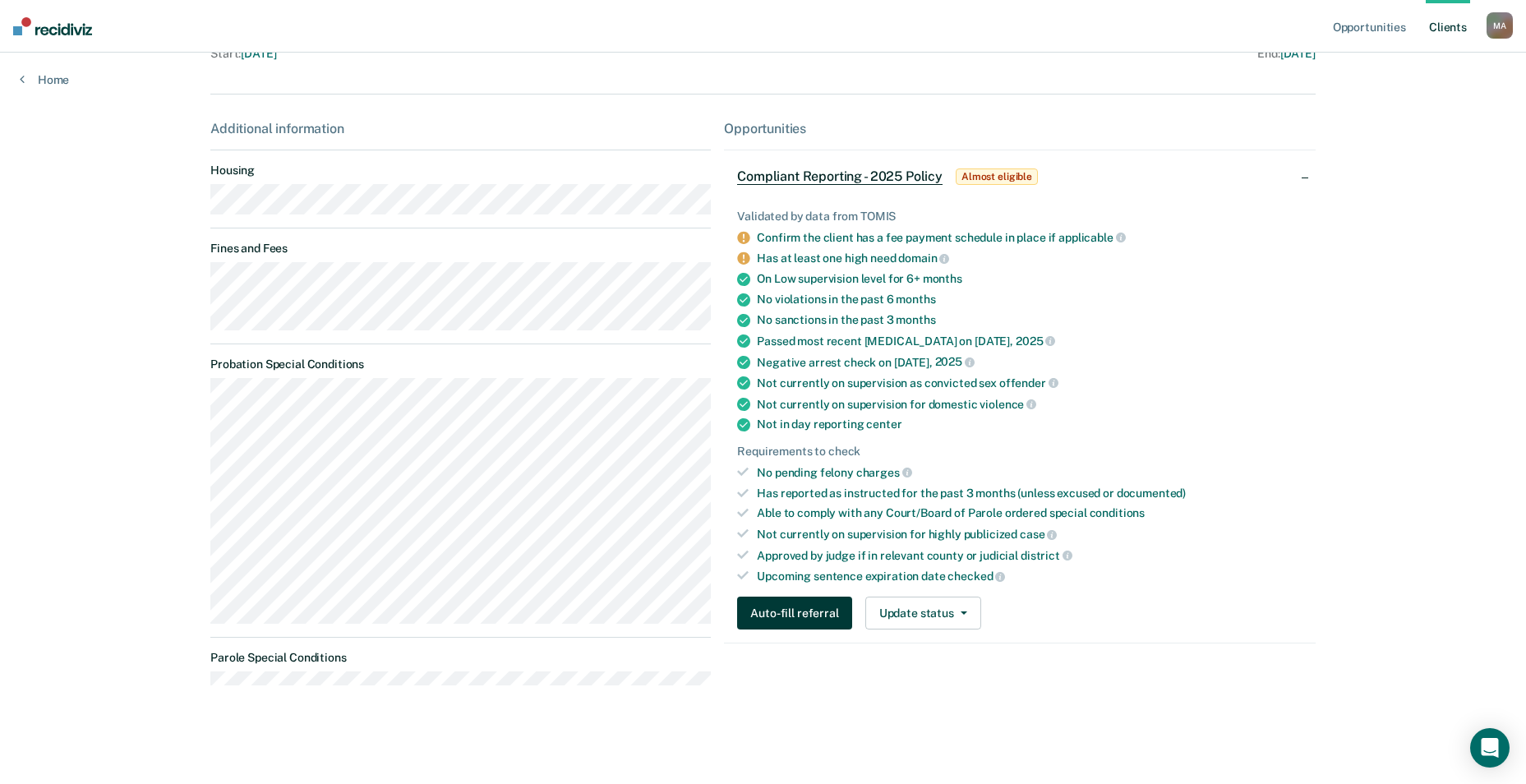
click at [795, 622] on button "Auto-fill referral" at bounding box center [794, 613] width 115 height 33
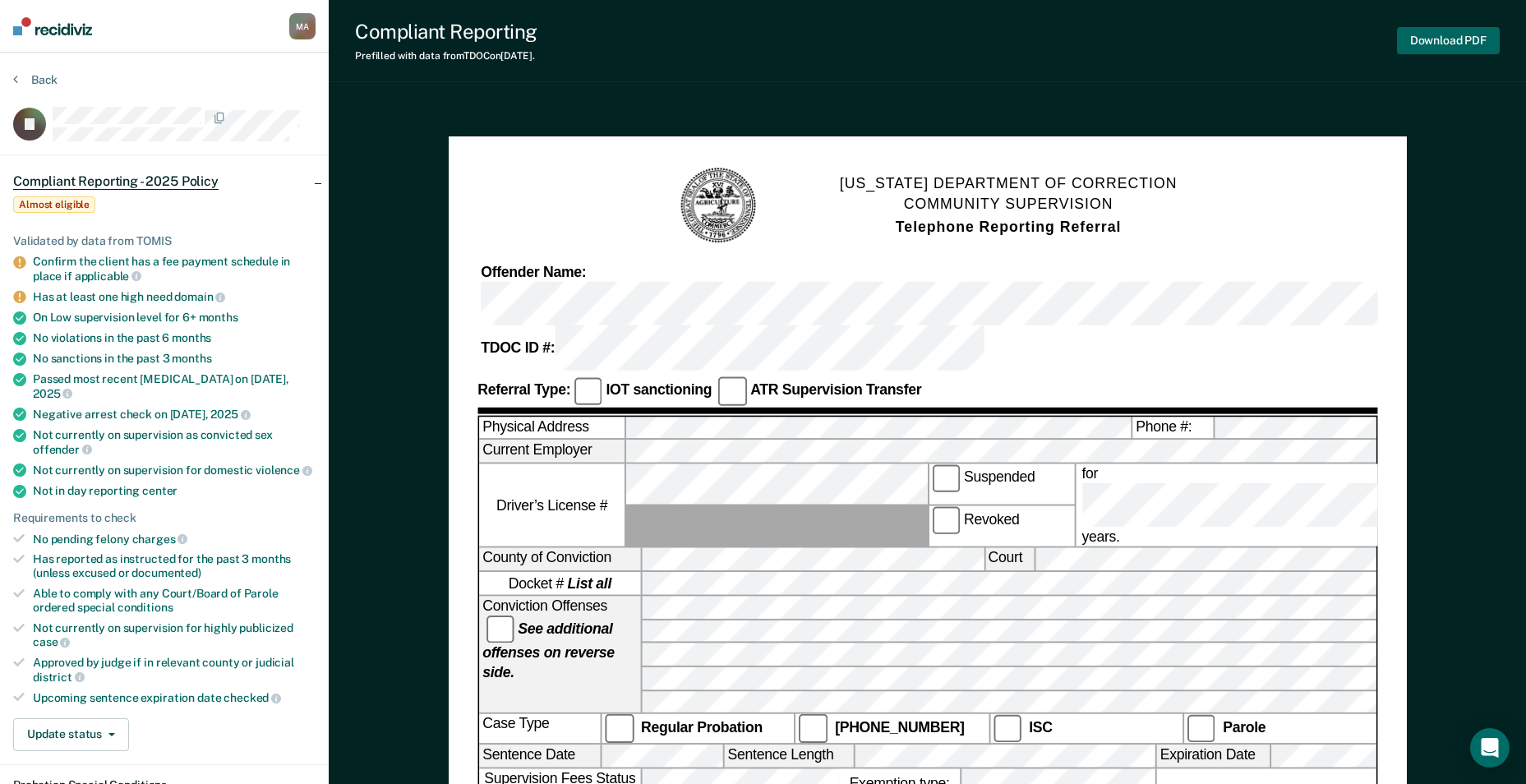
click at [1467, 40] on button "Download PDF" at bounding box center [1449, 40] width 103 height 27
